Goal: Register for event/course

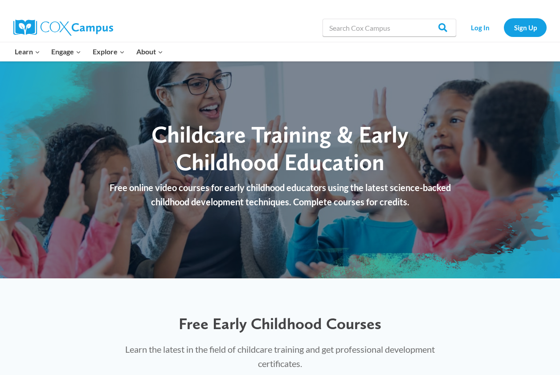
scroll to position [4, 0]
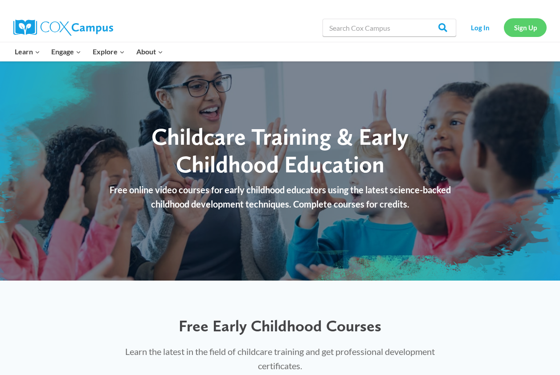
click at [516, 27] on link "Sign Up" at bounding box center [524, 27] width 43 height 18
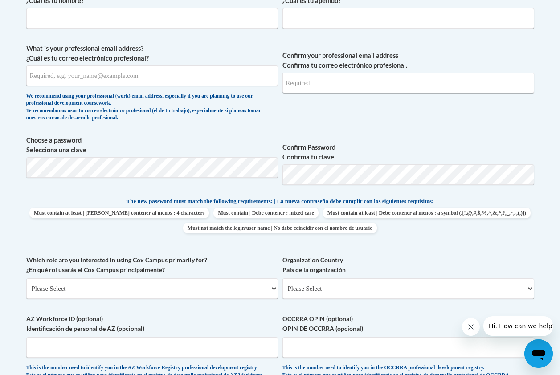
scroll to position [330, 0]
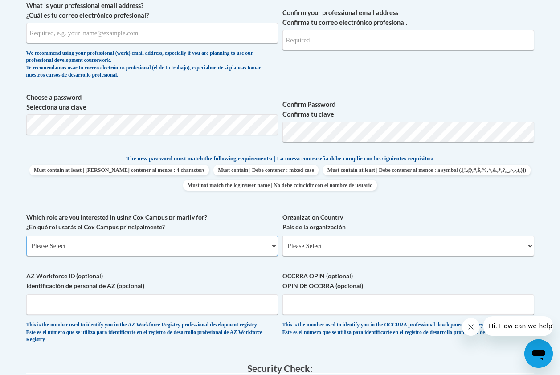
click at [269, 243] on select "Please Select College/University | Colegio/Universidad Community/Nonprofit Part…" at bounding box center [152, 245] width 252 height 20
click at [264, 244] on select "Please Select College/University | Colegio/Universidad Community/Nonprofit Part…" at bounding box center [152, 245] width 252 height 20
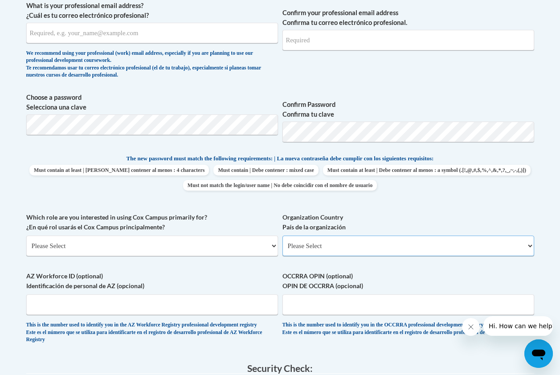
click at [376, 245] on select "Please Select United States | Estados Unidos Outside of the United States | Fue…" at bounding box center [408, 245] width 252 height 20
click at [411, 241] on select "Please Select United States | Estados Unidos Outside of the United States | Fue…" at bounding box center [408, 245] width 252 height 20
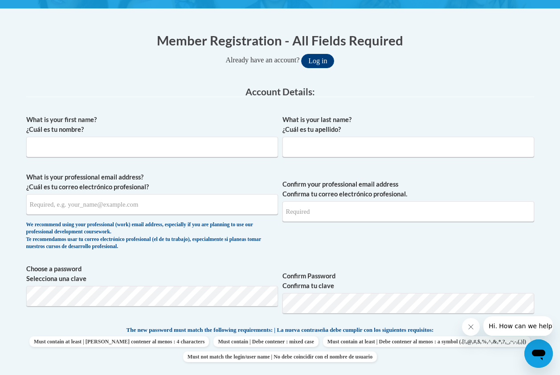
scroll to position [162, 0]
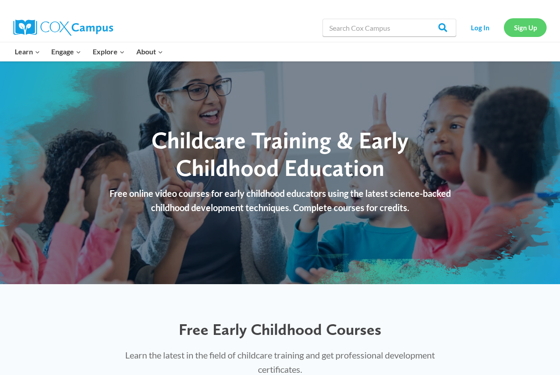
click at [523, 35] on link "Sign Up" at bounding box center [524, 27] width 43 height 18
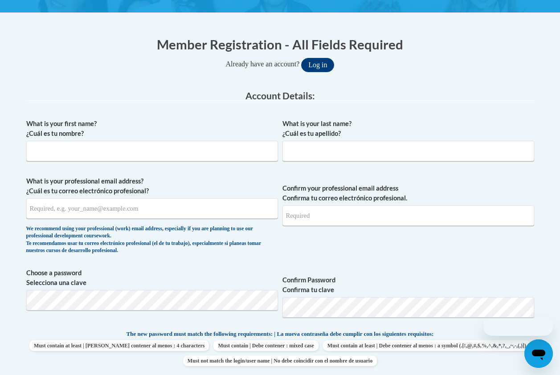
scroll to position [170, 0]
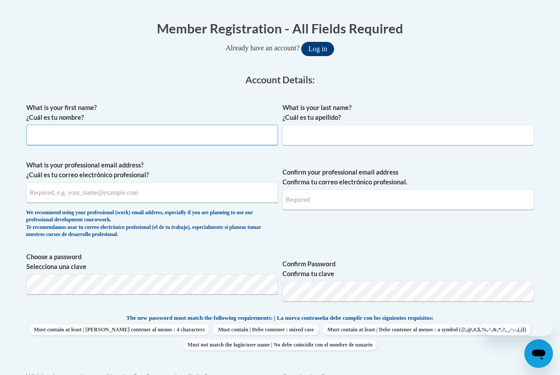
click at [214, 134] on input "What is your first name? ¿Cuál es tu nombre?" at bounding box center [152, 135] width 252 height 20
type input "m"
type input "Mr."
click at [398, 138] on input "What is your last name? ¿Cuál es tu apellido?" at bounding box center [408, 135] width 252 height 20
type input "Chucky"
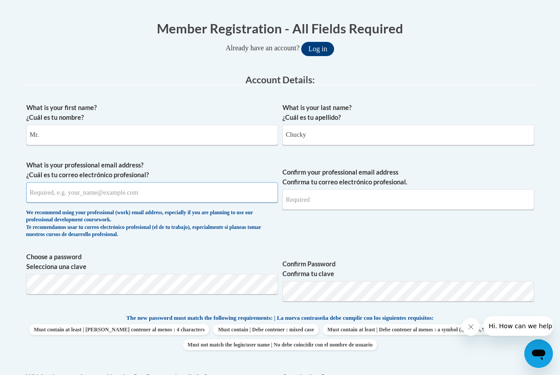
click at [227, 191] on input "What is your professional email address? ¿Cuál es tu correo electrónico profesi…" at bounding box center [152, 192] width 252 height 20
type input "m"
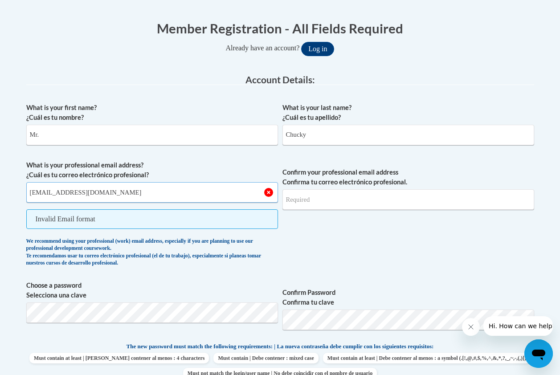
type input "chucky75@gmail.com"
click at [373, 201] on input "Confirm your professional email address Confirma tu correo electrónico profesio…" at bounding box center [408, 199] width 252 height 20
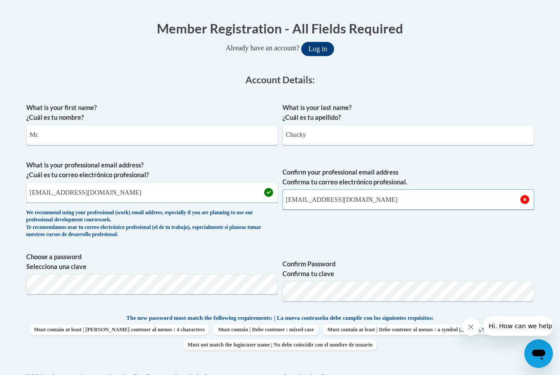
type input "chucky75@gmail.com"
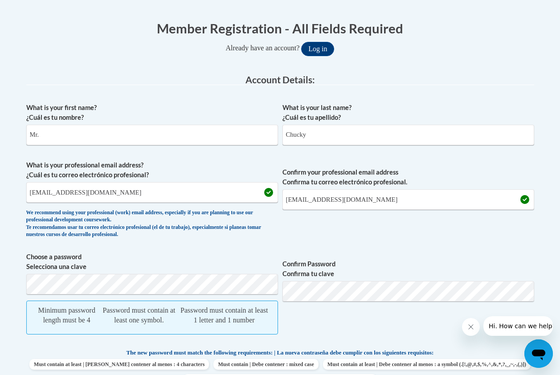
click at [372, 277] on label "Confirm Password Confirma tu clave" at bounding box center [408, 269] width 252 height 20
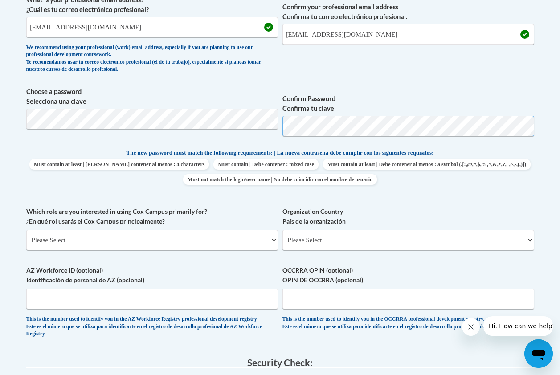
scroll to position [373, 0]
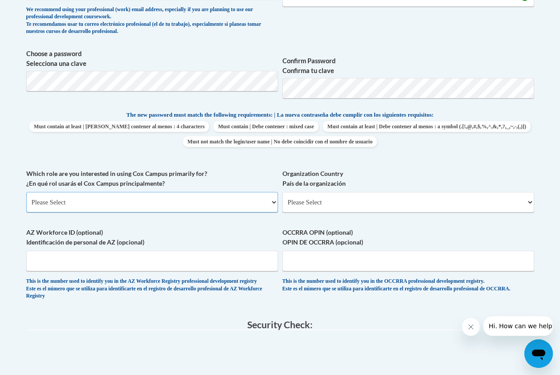
click at [256, 196] on select "Please Select College/University | Colegio/Universidad Community/Nonprofit Part…" at bounding box center [152, 202] width 252 height 20
select select "fbf2d438-af2f-41f8-98f1-81c410e29de3"
click at [26, 192] on select "Please Select College/University | Colegio/Universidad Community/Nonprofit Part…" at bounding box center [152, 202] width 252 height 20
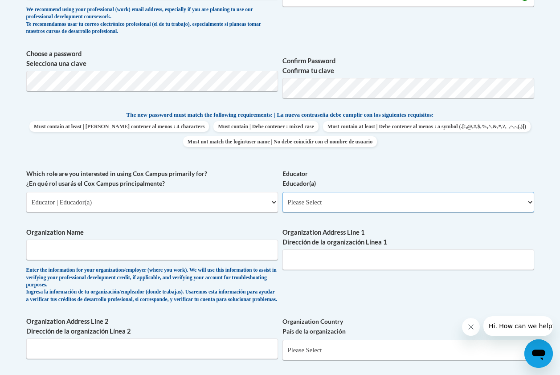
click at [341, 196] on select "Please Select Early Learning/Daycare Teacher/Family Home Care Provider | Maestr…" at bounding box center [408, 202] width 252 height 20
select select "d5fdb05a-b36c-4d60-97fa-9afceda7e903"
click at [282, 192] on select "Please Select Early Learning/Daycare Teacher/Family Home Care Provider | Maestr…" at bounding box center [408, 202] width 252 height 20
click at [248, 249] on input "Organization Name" at bounding box center [152, 249] width 252 height 20
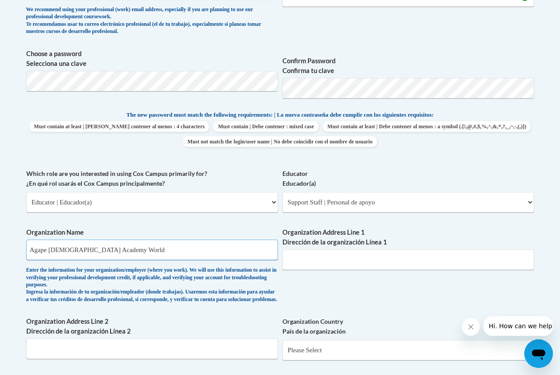
type input "Agape Christian Academy World"
click at [390, 261] on input "Organization Address Line 1 Dirección de la organización Línea 1" at bounding box center [408, 259] width 252 height 20
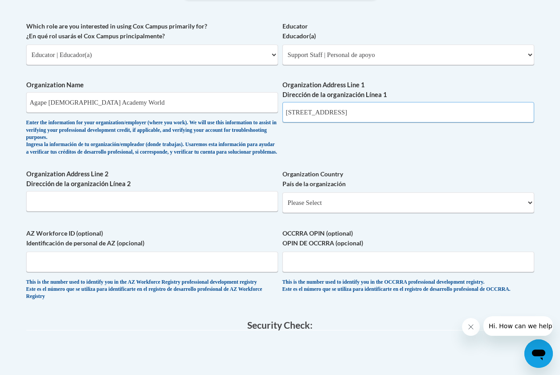
scroll to position [525, 0]
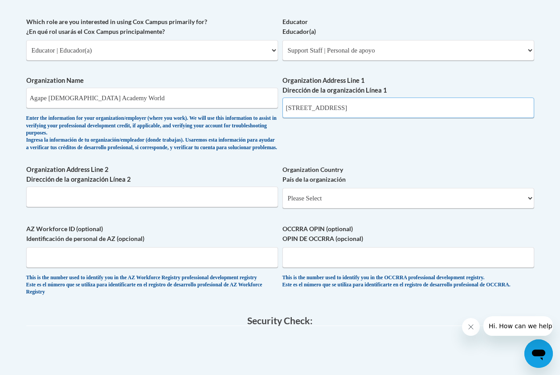
type input "2024 Boiling Street"
click at [371, 202] on select "Please Select United States | Estados Unidos Outside of the United States | Fue…" at bounding box center [408, 198] width 252 height 20
select select "ad49bcad-a171-4b2e-b99c-48b446064914"
click at [282, 195] on select "Please Select United States | Estados Unidos Outside of the United States | Fue…" at bounding box center [408, 198] width 252 height 20
select select
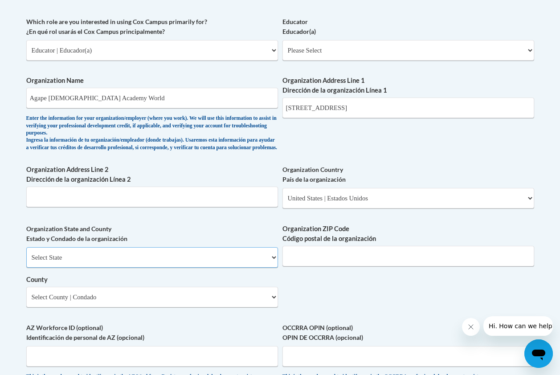
click at [215, 265] on select "Select State Alabama Alaska Arizona Arkansas California Colorado Connecticut De…" at bounding box center [152, 257] width 252 height 20
select select "Mississippi"
click at [26, 254] on select "Select State Alabama Alaska Arizona Arkansas California Colorado Connecticut De…" at bounding box center [152, 257] width 252 height 20
click at [363, 260] on input "Organization ZIP Code Código postal de la organización" at bounding box center [408, 256] width 252 height 20
click at [126, 303] on select "Select County Adams Alcorn Amite Attala Benton Bolivar Calhoun Carroll Chickasa…" at bounding box center [152, 297] width 252 height 20
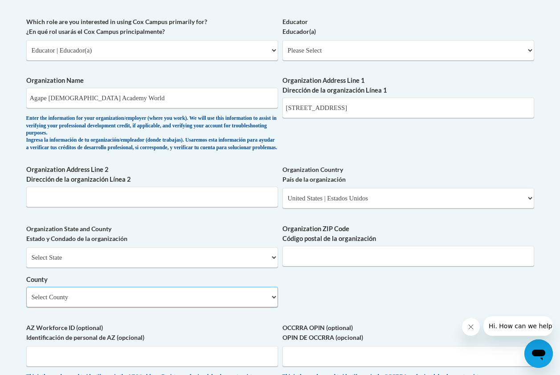
click at [26, 294] on select "Select County Adams Alcorn Amite Attala Benton Bolivar Calhoun Carroll Chickasa…" at bounding box center [152, 297] width 252 height 20
click at [89, 307] on select "Select County Adams Alcorn Amite Attala Benton Bolivar Calhoun Carroll Chickasa…" at bounding box center [152, 297] width 252 height 20
click at [26, 294] on select "Select County Adams Alcorn Amite Attala Benton Bolivar Calhoun Carroll Chickasa…" at bounding box center [152, 297] width 252 height 20
click at [126, 297] on select "Select County Adams Alcorn Amite Attala Benton Bolivar Calhoun Carroll Chickasa…" at bounding box center [152, 297] width 252 height 20
select select "Hinds"
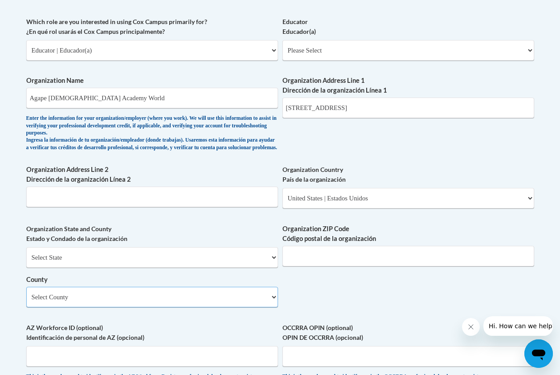
click at [26, 294] on select "Select County Adams Alcorn Amite Attala Benton Bolivar Calhoun Carroll Chickasa…" at bounding box center [152, 297] width 252 height 20
click at [413, 263] on input "Organization ZIP Code Código postal de la organización" at bounding box center [408, 256] width 252 height 20
type input "9"
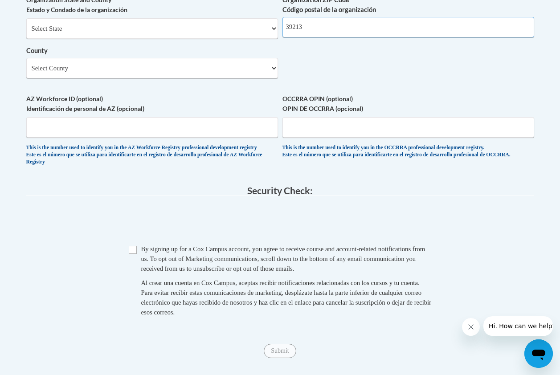
scroll to position [755, 0]
type input "39213"
click at [132, 253] on input "Checkbox" at bounding box center [133, 249] width 8 height 8
checkbox input "true"
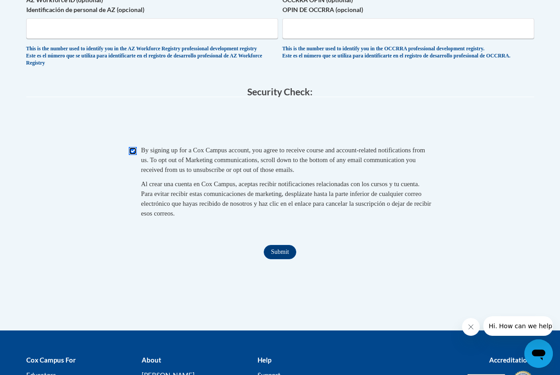
scroll to position [860, 0]
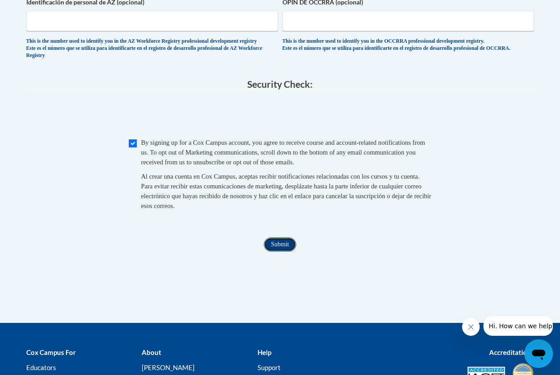
click at [280, 252] on input "Submit" at bounding box center [280, 244] width 32 height 14
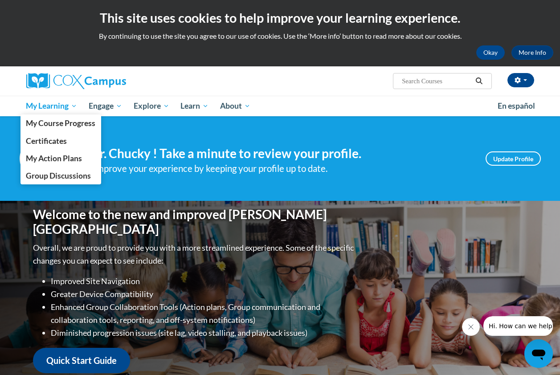
click at [65, 97] on link "My Learning" at bounding box center [51, 106] width 63 height 20
click at [41, 124] on span "My Course Progress" at bounding box center [60, 122] width 69 height 9
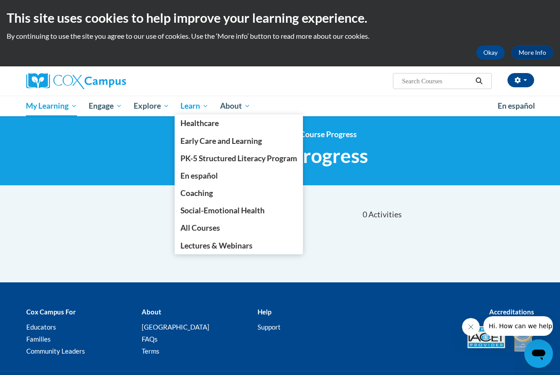
click at [207, 101] on span "Learn" at bounding box center [194, 106] width 28 height 11
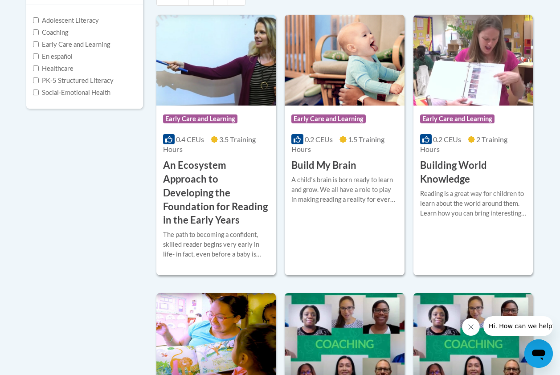
scroll to position [220, 0]
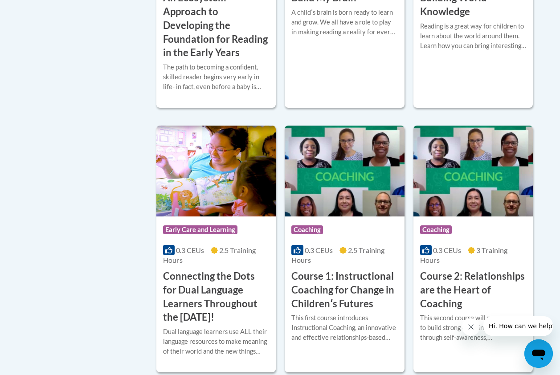
click at [326, 342] on div "This first course introduces Instructional Coaching, an innovative and effectiv…" at bounding box center [344, 327] width 106 height 29
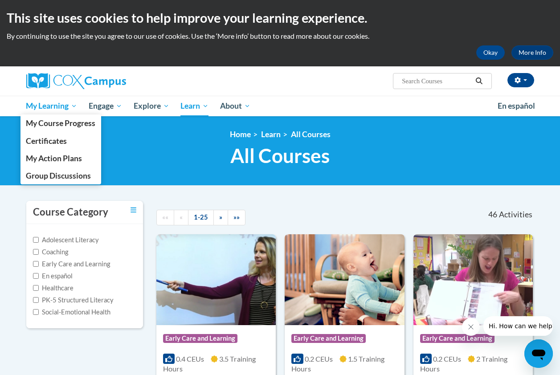
click at [61, 103] on span "My Learning" at bounding box center [51, 106] width 51 height 11
click at [73, 116] on link "My Course Progress" at bounding box center [60, 122] width 81 height 17
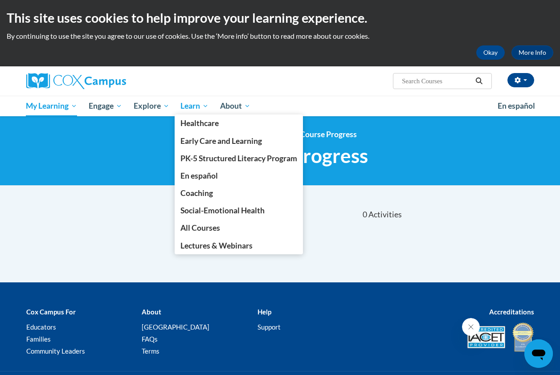
click at [193, 98] on link "Learn" at bounding box center [195, 106] width 40 height 20
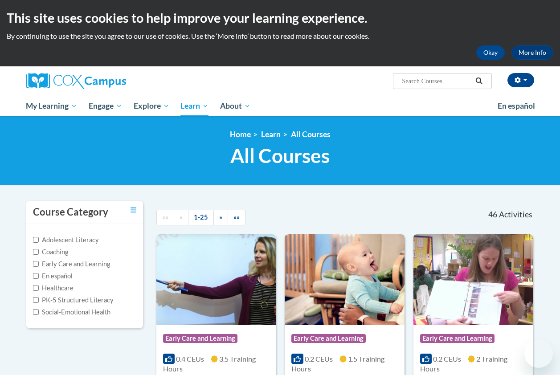
click at [317, 286] on img at bounding box center [343, 279] width 119 height 91
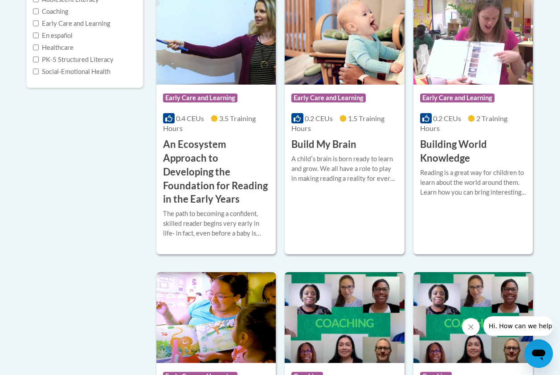
scroll to position [239, 0]
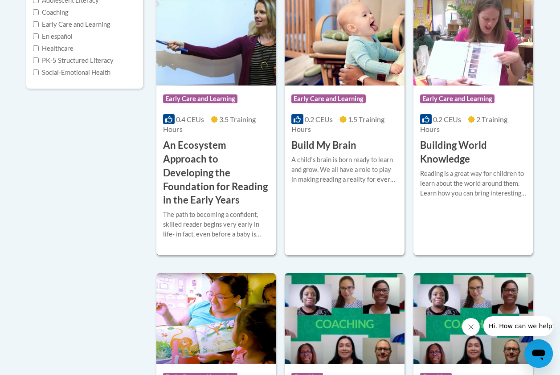
click at [198, 143] on h3 "An Ecosystem Approach to Developing the Foundation for Reading in the Early Yea…" at bounding box center [216, 172] width 106 height 69
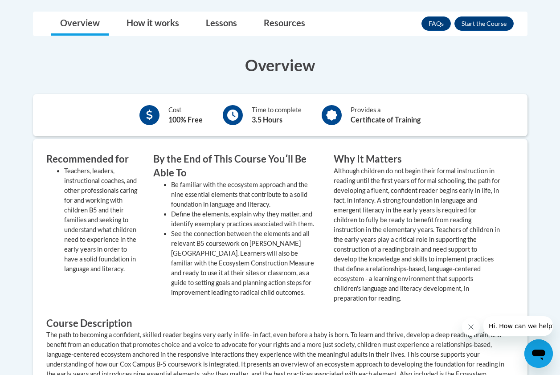
scroll to position [352, 0]
click at [487, 23] on button "Enroll" at bounding box center [483, 23] width 59 height 14
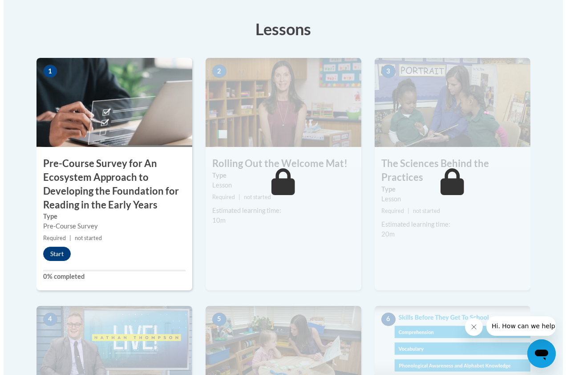
scroll to position [271, 0]
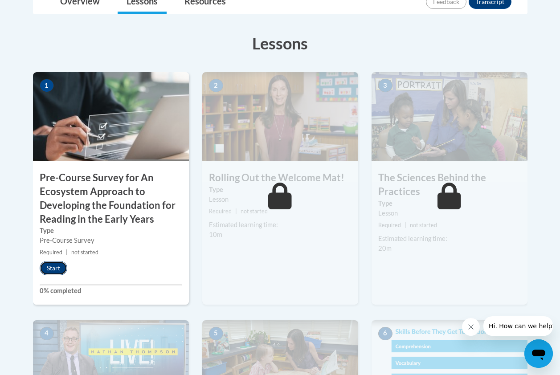
click at [50, 269] on button "Start" at bounding box center [54, 268] width 28 height 14
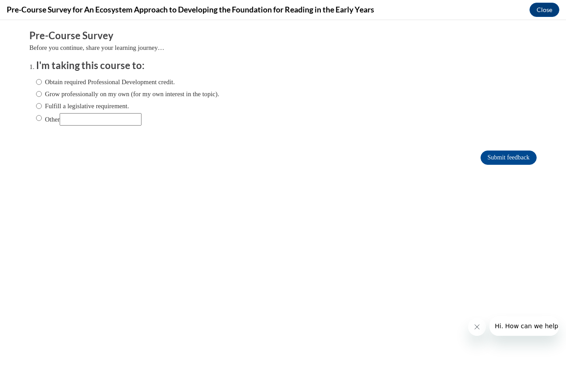
scroll to position [0, 0]
click at [36, 82] on input "Obtain required Professional Development credit." at bounding box center [39, 82] width 6 height 10
radio input "true"
click at [488, 156] on input "Submit feedback" at bounding box center [509, 157] width 56 height 14
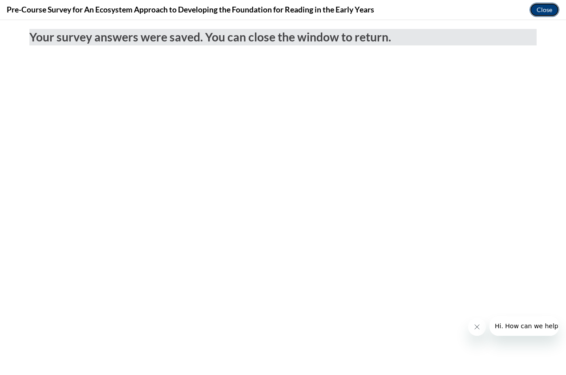
click at [544, 10] on button "Close" at bounding box center [545, 10] width 30 height 14
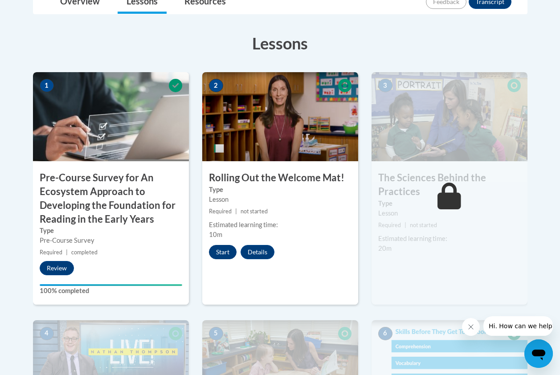
click at [215, 252] on button "Start" at bounding box center [223, 252] width 28 height 14
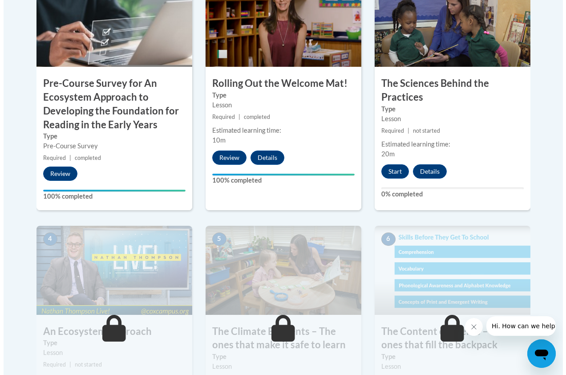
scroll to position [392, 0]
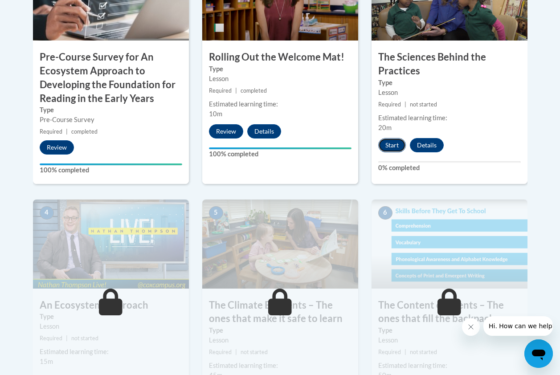
click at [389, 142] on button "Start" at bounding box center [392, 145] width 28 height 14
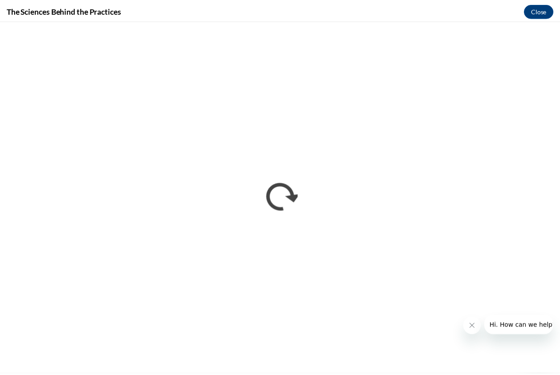
scroll to position [0, 0]
click at [475, 326] on icon "Close message from company" at bounding box center [476, 326] width 7 height 7
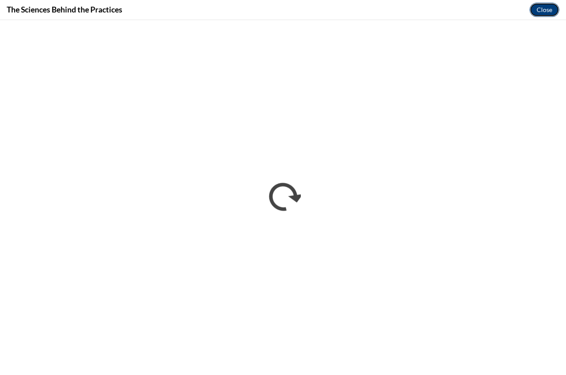
click at [544, 9] on button "Close" at bounding box center [545, 10] width 30 height 14
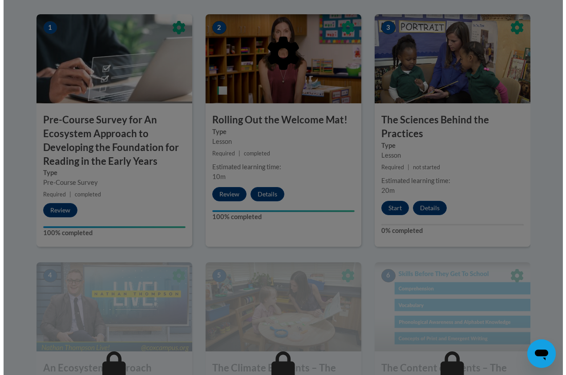
scroll to position [347, 0]
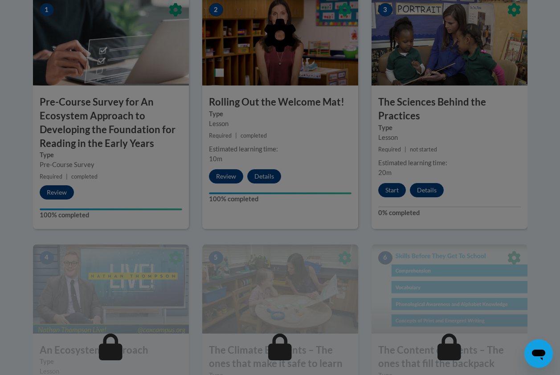
click at [445, 218] on div at bounding box center [280, 187] width 560 height 375
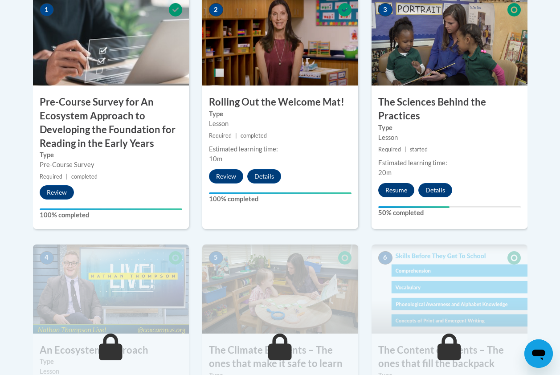
click at [391, 191] on button "Resume" at bounding box center [396, 190] width 36 height 14
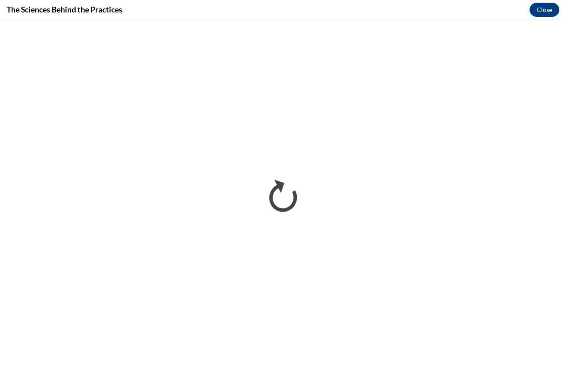
scroll to position [0, 0]
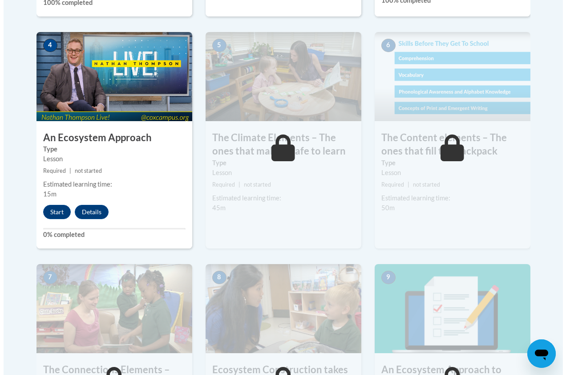
scroll to position [560, 0]
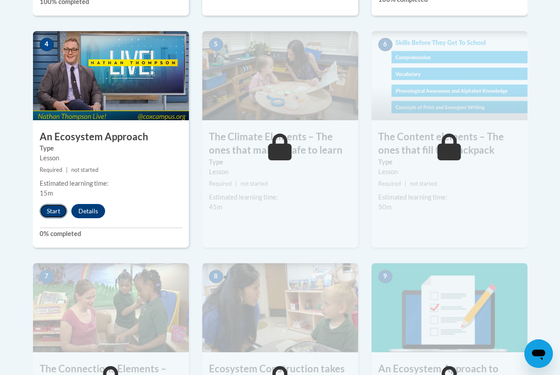
click at [57, 211] on button "Start" at bounding box center [54, 211] width 28 height 14
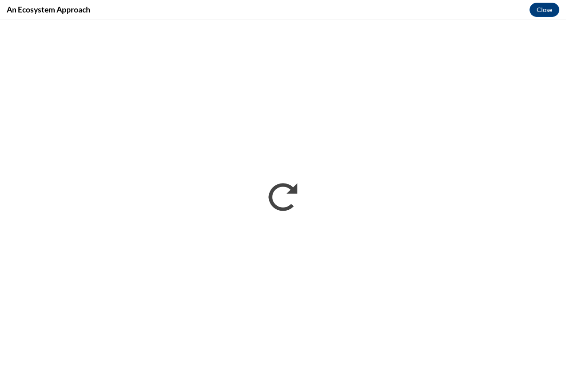
scroll to position [0, 0]
